Goal: Find specific page/section: Find specific page/section

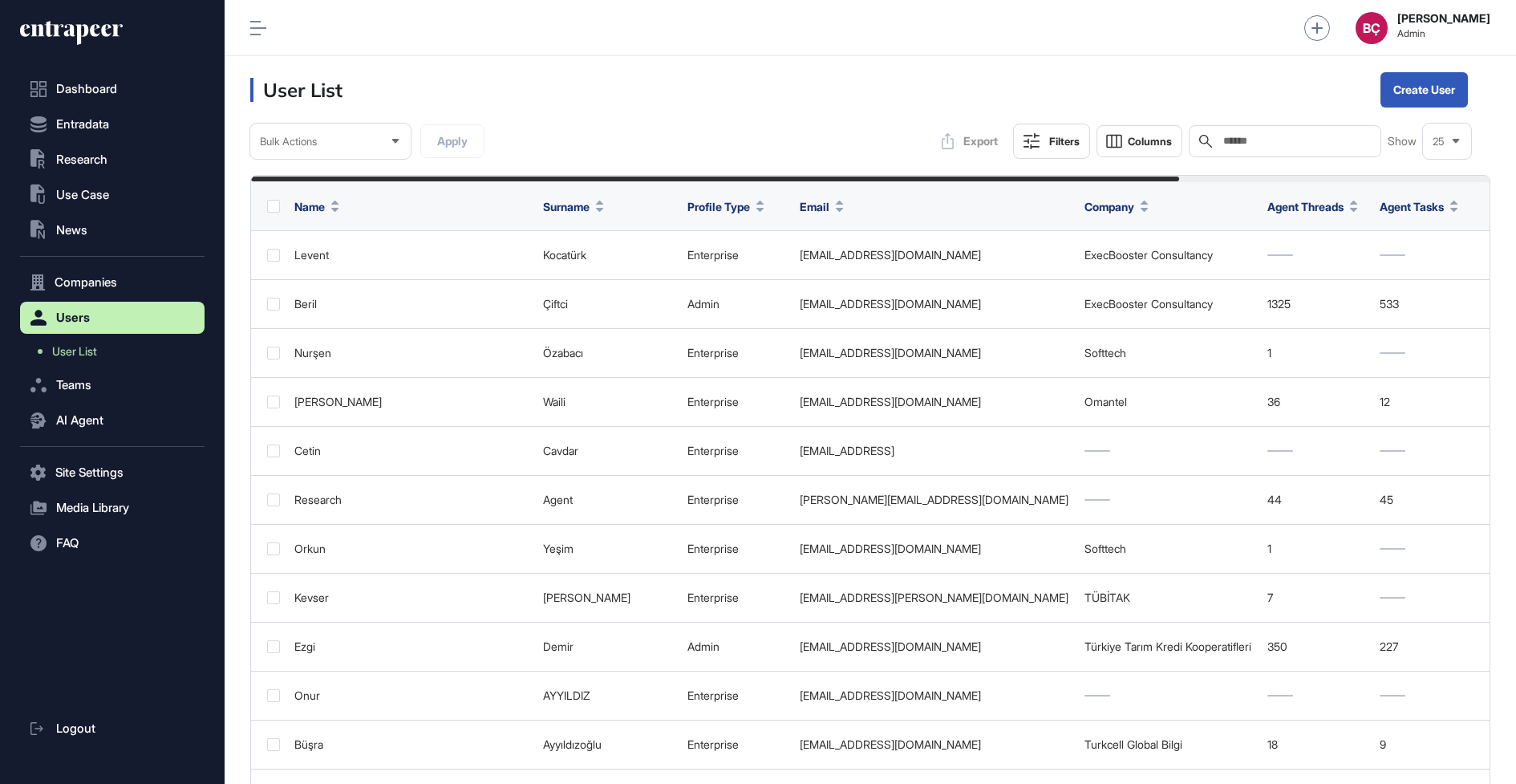
click at [53, 32] on icon at bounding box center [84, 28] width 78 height 16
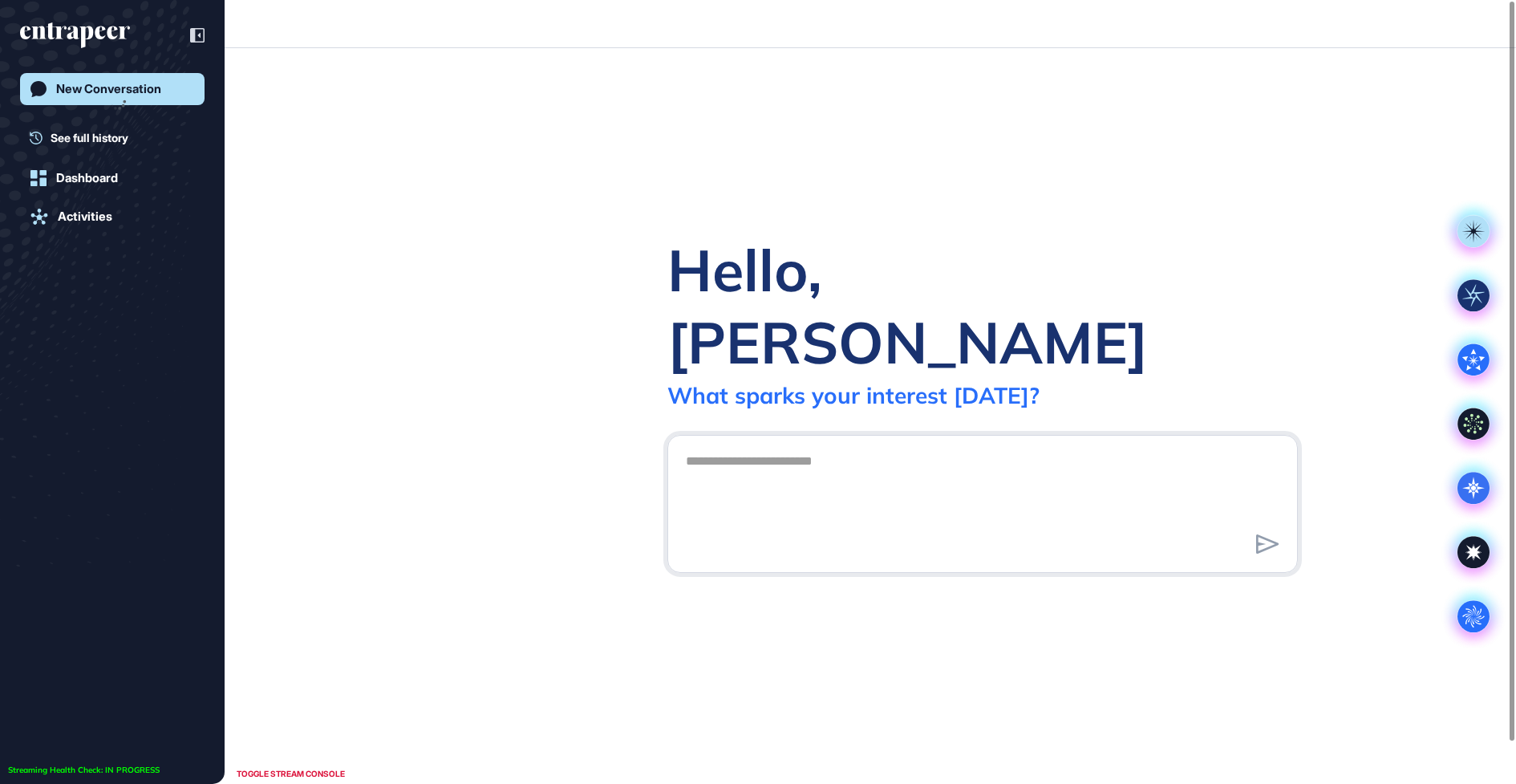
scroll to position [1, 1]
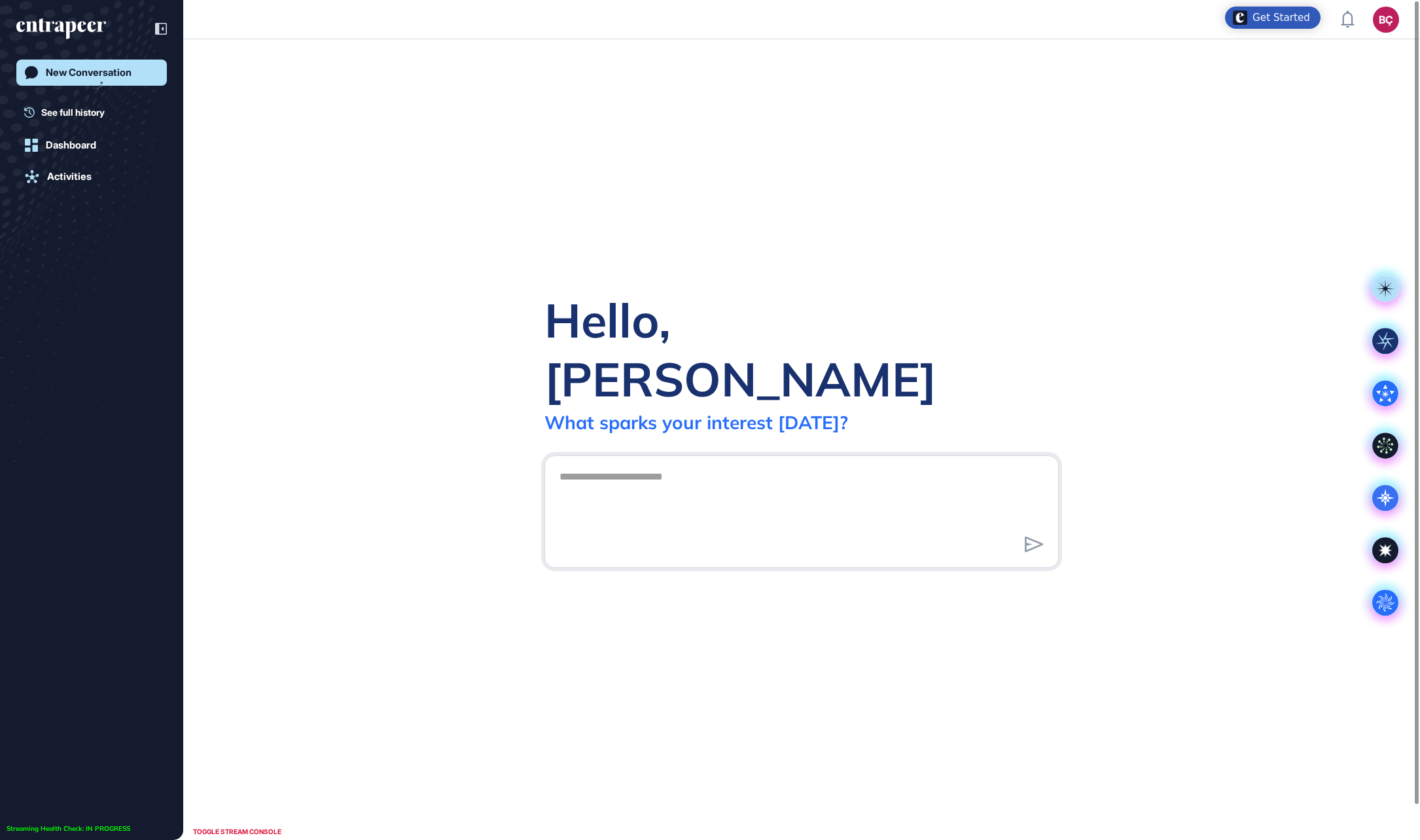
scroll to position [1, 1]
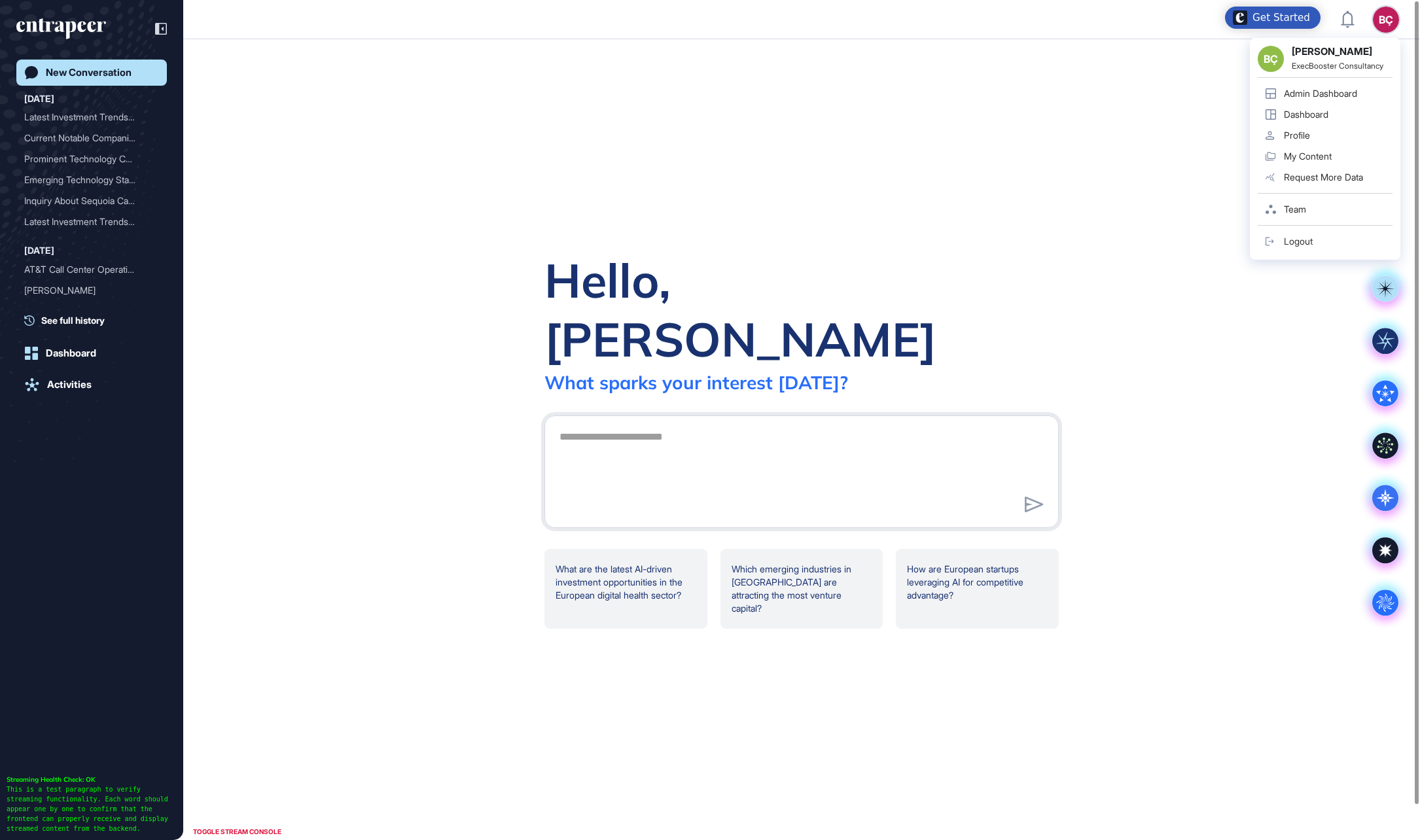
click at [1384, 24] on div "BÇ" at bounding box center [1386, 19] width 26 height 26
click at [1350, 85] on link "Admin Dashboard" at bounding box center [1325, 93] width 135 height 21
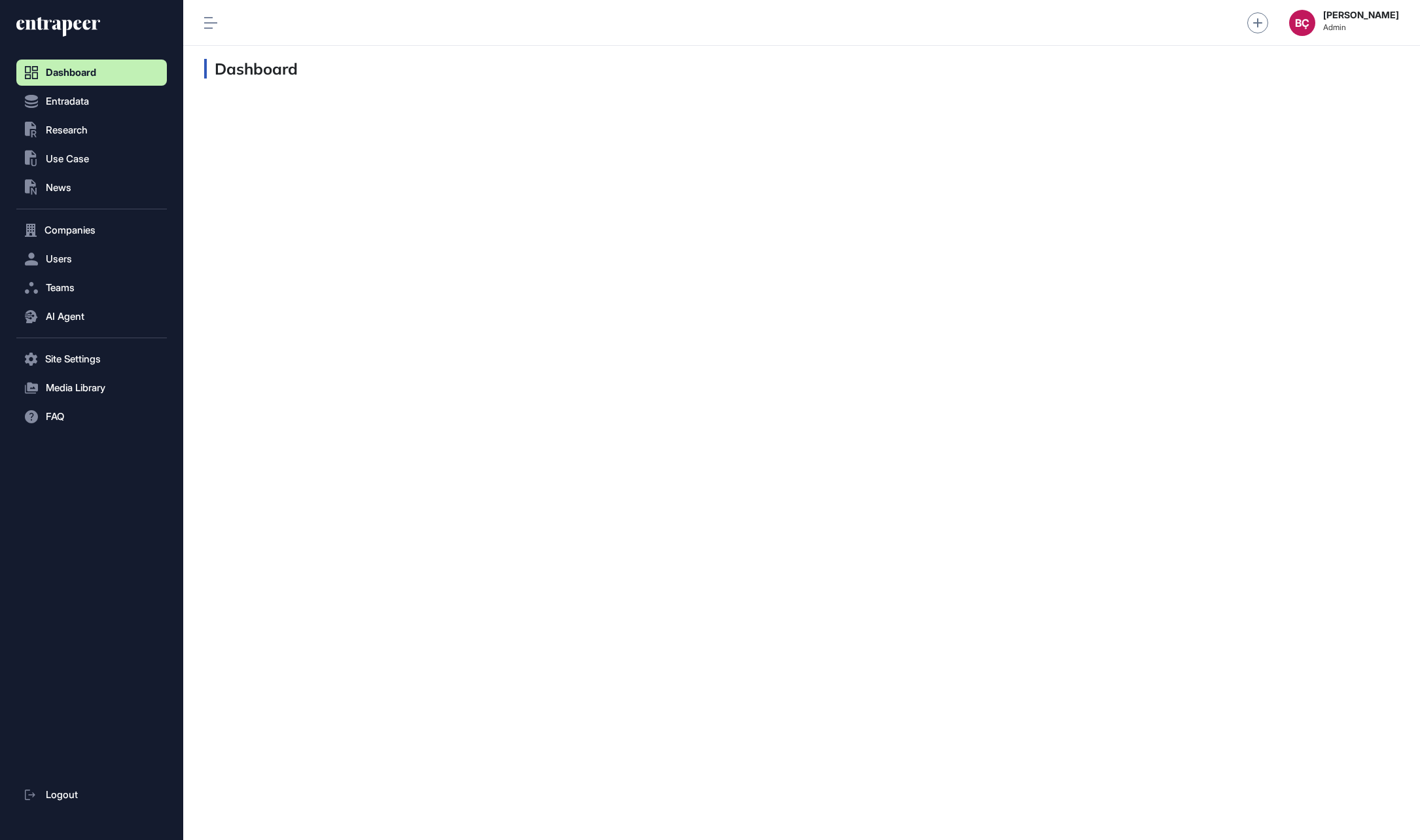
scroll to position [1, 1]
click at [77, 266] on button "Users" at bounding box center [91, 259] width 150 height 26
click at [77, 289] on span "User List" at bounding box center [61, 286] width 37 height 11
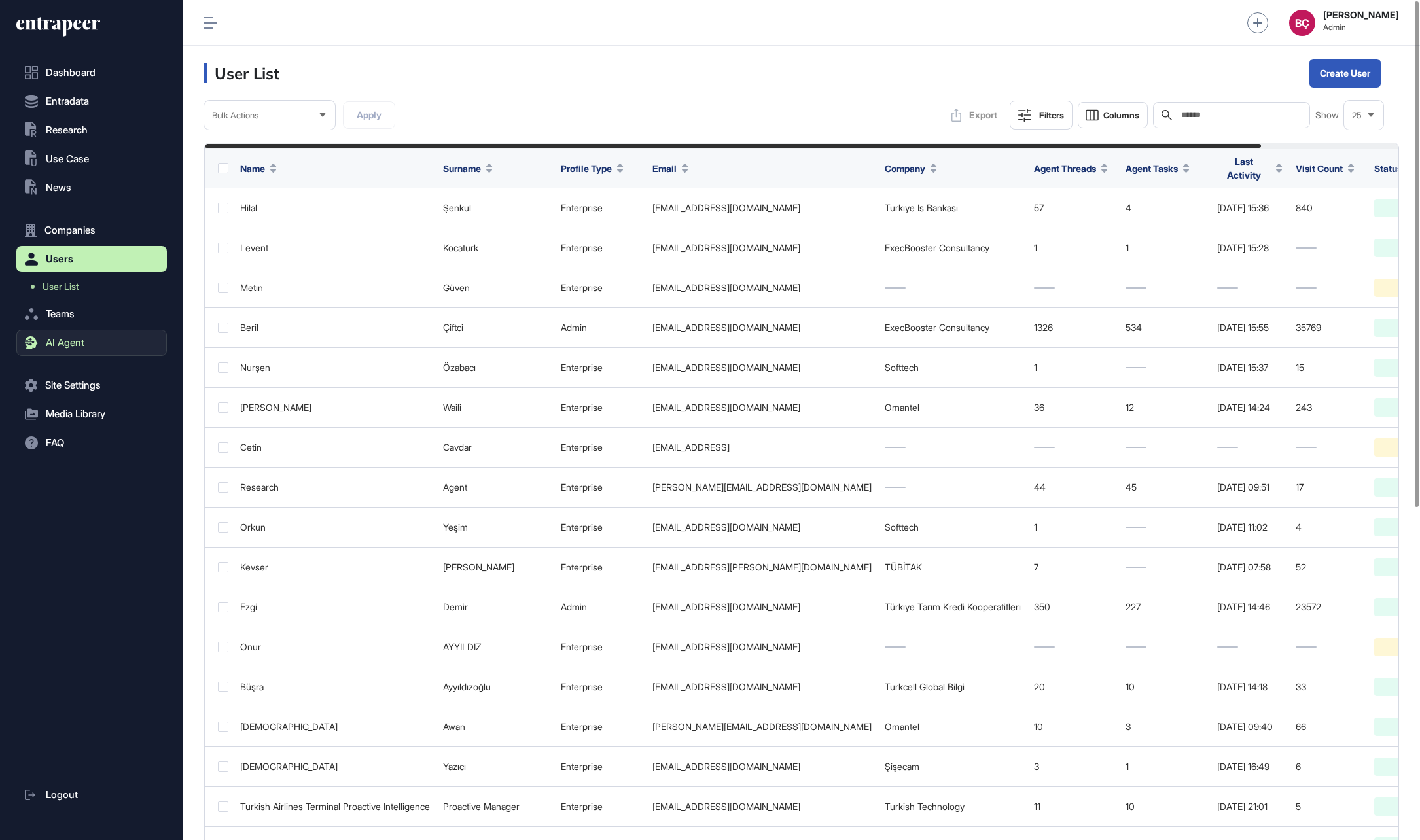
click at [39, 346] on button "AI Agent" at bounding box center [91, 342] width 150 height 26
click at [65, 373] on span "Messages" at bounding box center [64, 368] width 42 height 11
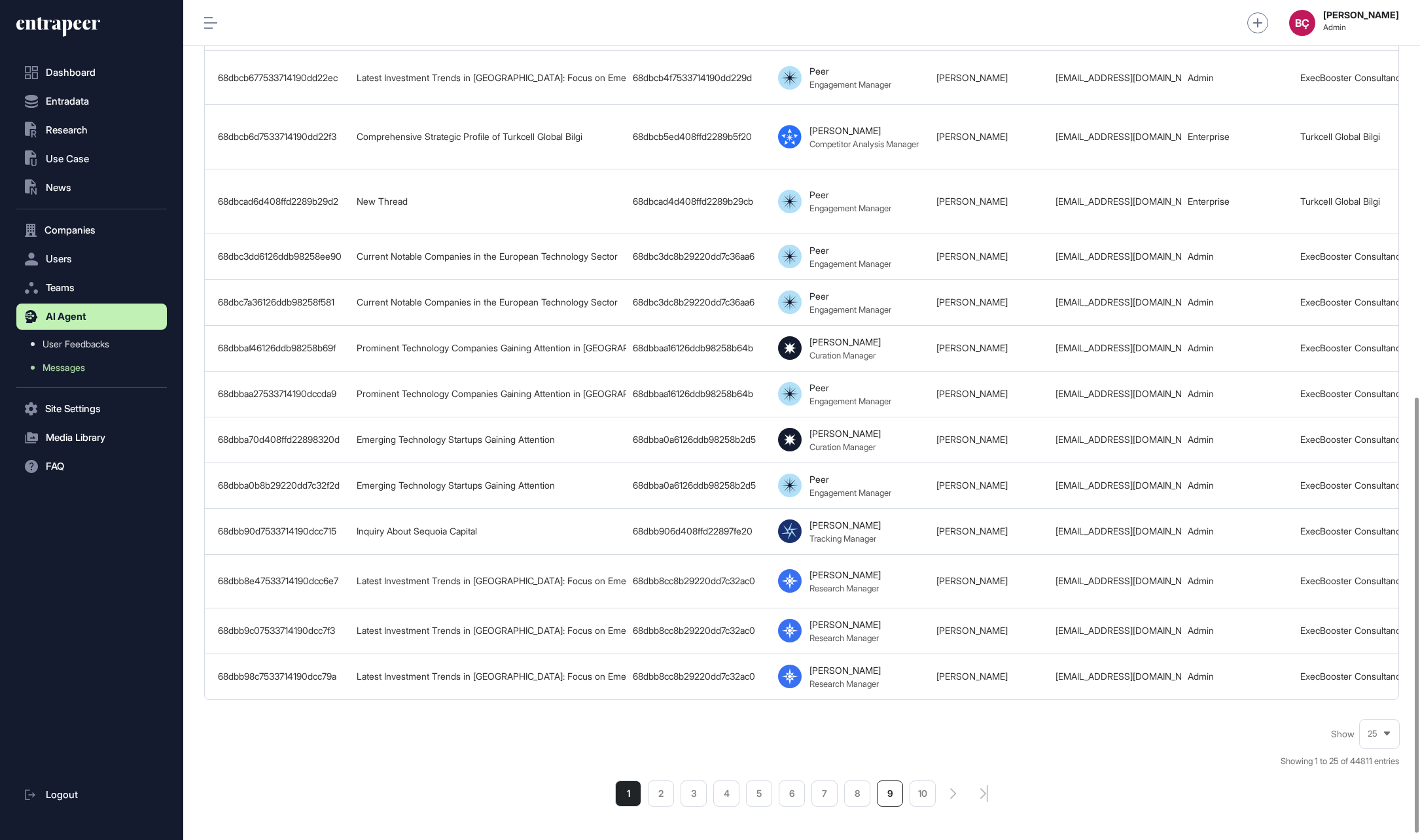
scroll to position [777, 0]
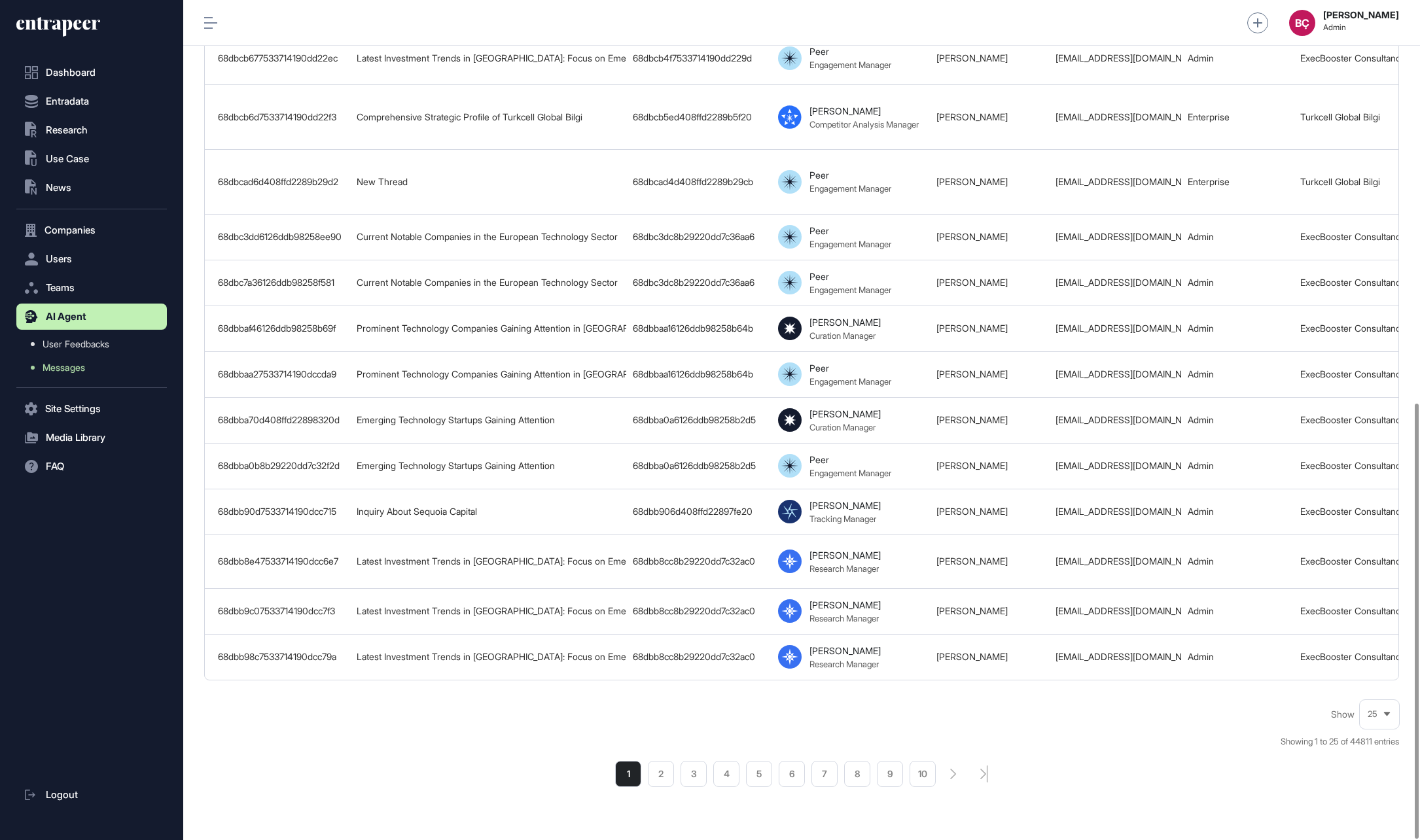
click at [1080, 634] on div "Message ID Thread Title Conversation ID Agent Name User Email User Type Company…" at bounding box center [801, 27] width 1195 height 1305
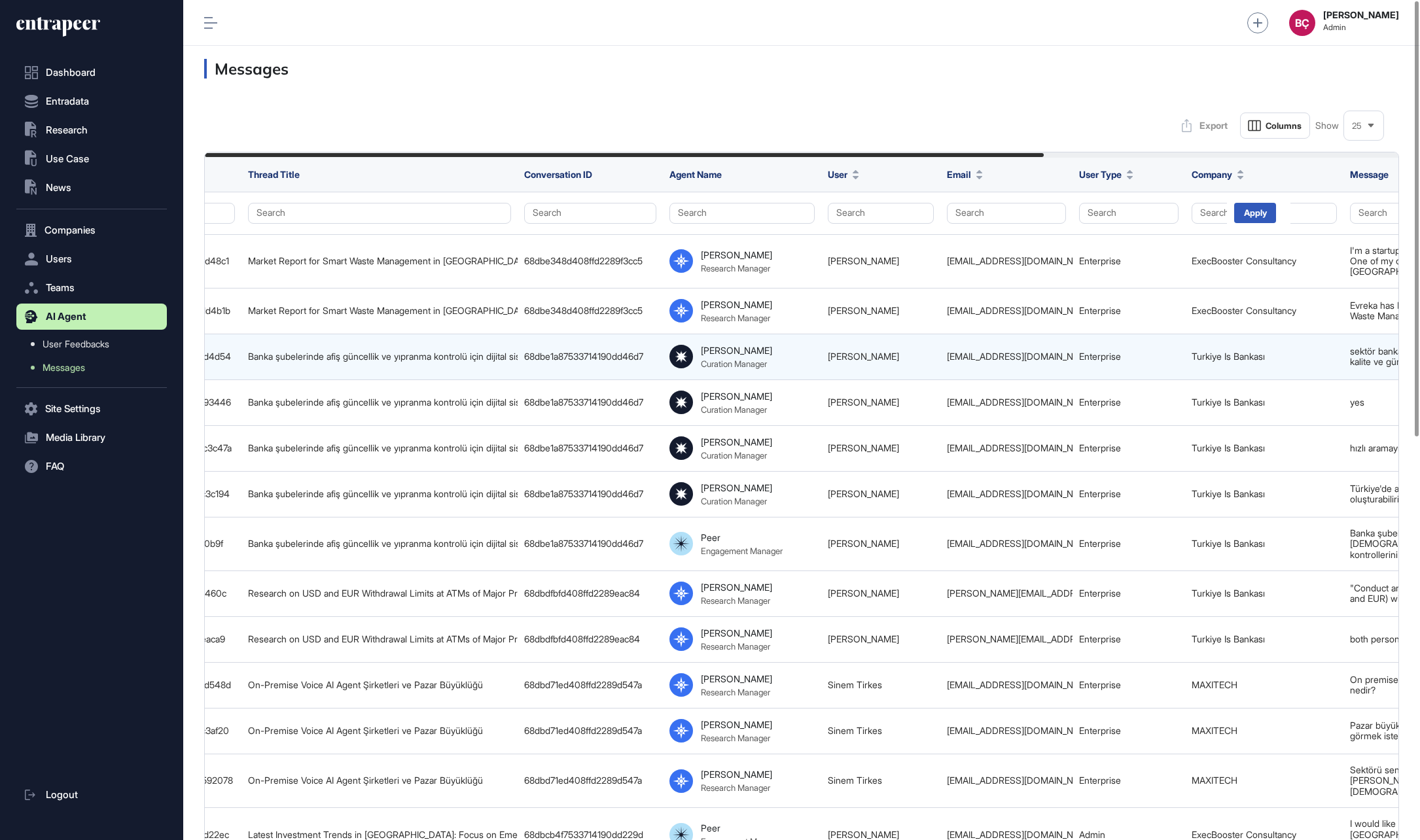
scroll to position [0, 0]
